Goal: Transaction & Acquisition: Download file/media

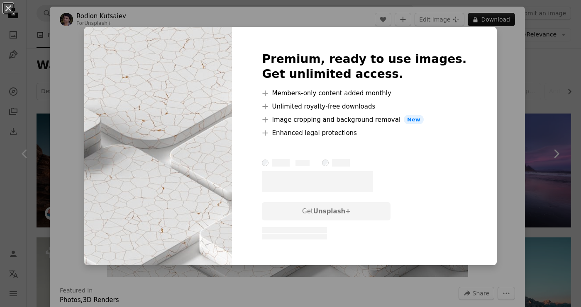
scroll to position [10662, 0]
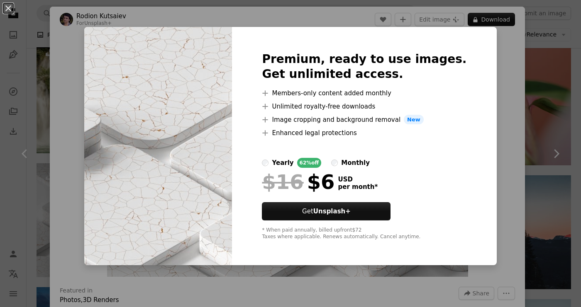
click at [500, 153] on div "An X shape Premium, ready to use images. Get unlimited access. A plus sign Memb…" at bounding box center [290, 153] width 581 height 307
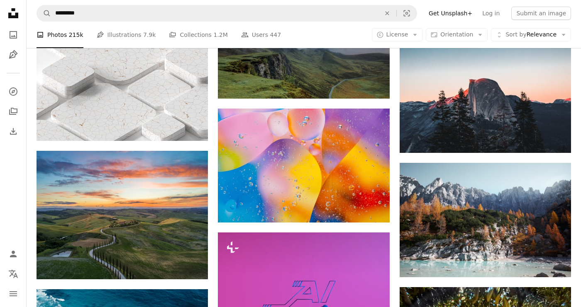
scroll to position [10800, 0]
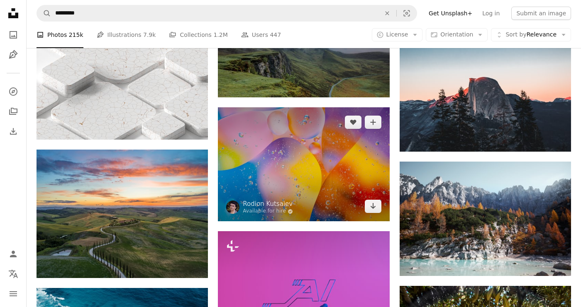
click at [368, 197] on img at bounding box center [303, 164] width 171 height 114
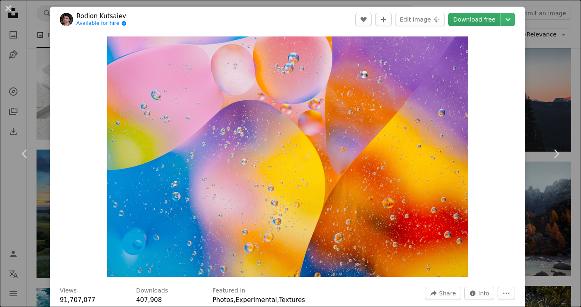
click at [490, 15] on link "Download free" at bounding box center [474, 19] width 52 height 13
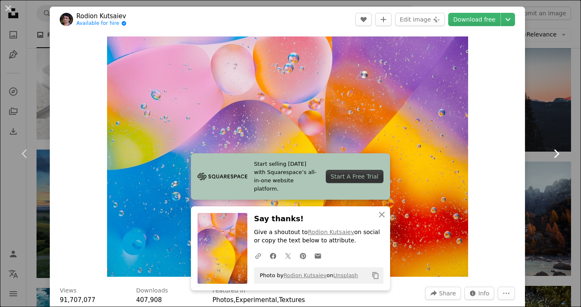
click at [562, 131] on link "Chevron right" at bounding box center [556, 154] width 50 height 80
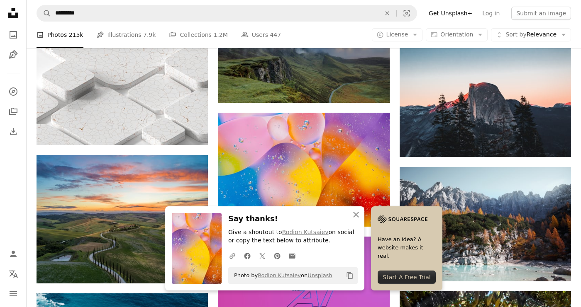
scroll to position [10797, 0]
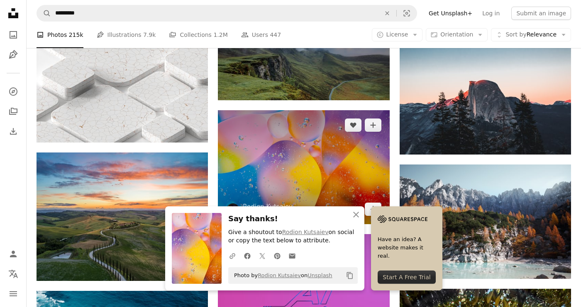
click at [362, 184] on img at bounding box center [303, 167] width 171 height 114
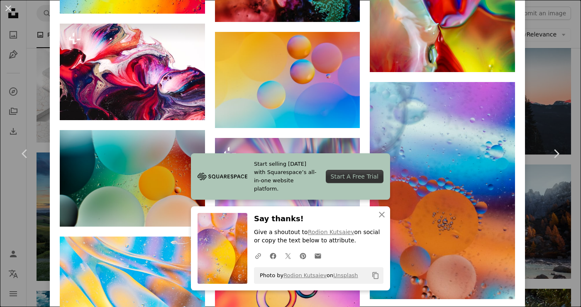
scroll to position [1361, 0]
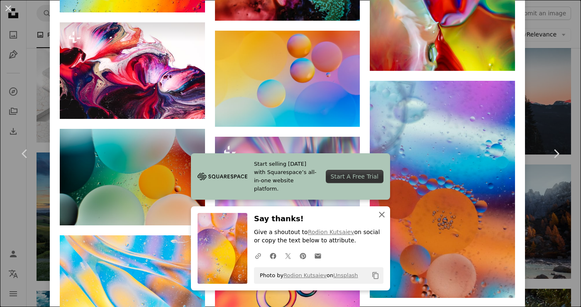
click at [384, 213] on icon "An X shape" at bounding box center [382, 215] width 10 height 10
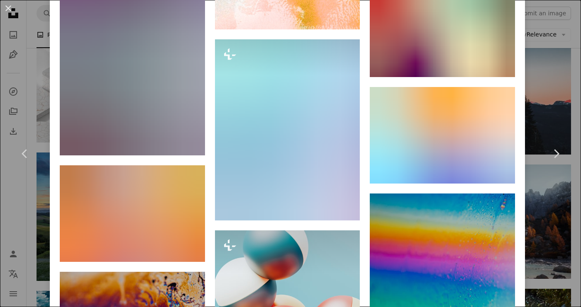
scroll to position [2998, 0]
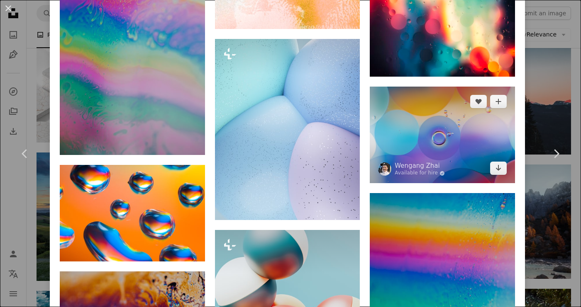
click at [504, 183] on img at bounding box center [442, 135] width 145 height 97
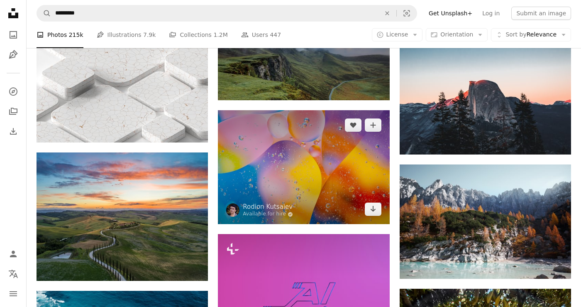
click at [375, 203] on img at bounding box center [303, 167] width 171 height 114
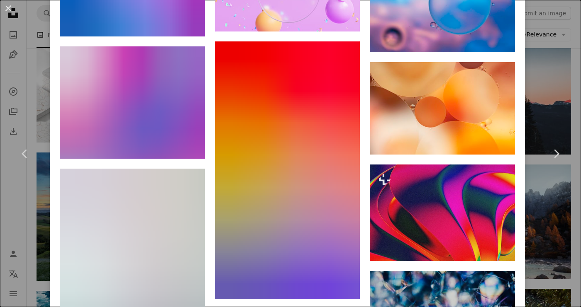
scroll to position [6214, 0]
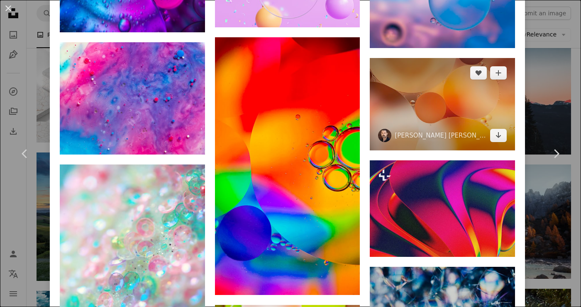
click at [493, 151] on img at bounding box center [442, 104] width 145 height 93
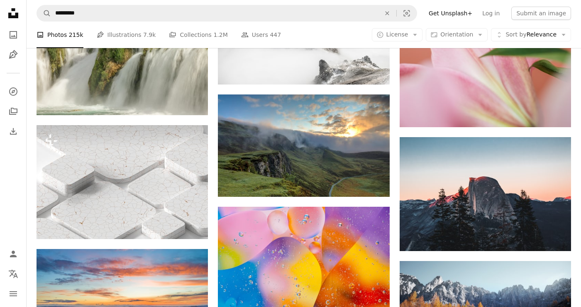
scroll to position [10703, 0]
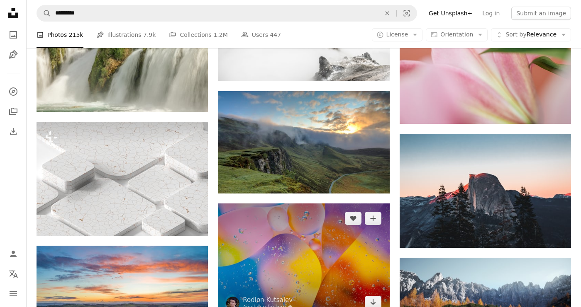
click at [368, 258] on img at bounding box center [303, 261] width 171 height 114
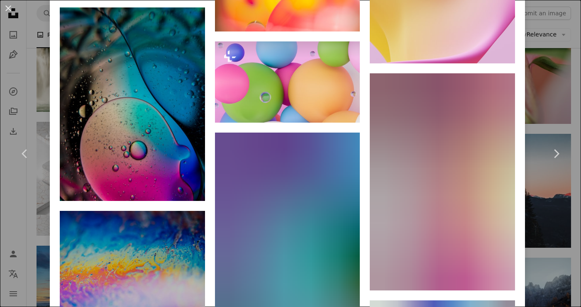
scroll to position [6709, 0]
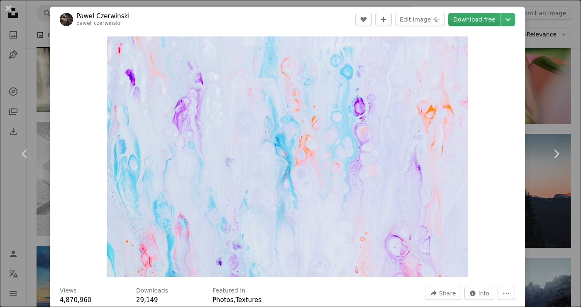
click at [498, 17] on link "Download free" at bounding box center [474, 19] width 52 height 13
